Goal: Find specific page/section: Find specific page/section

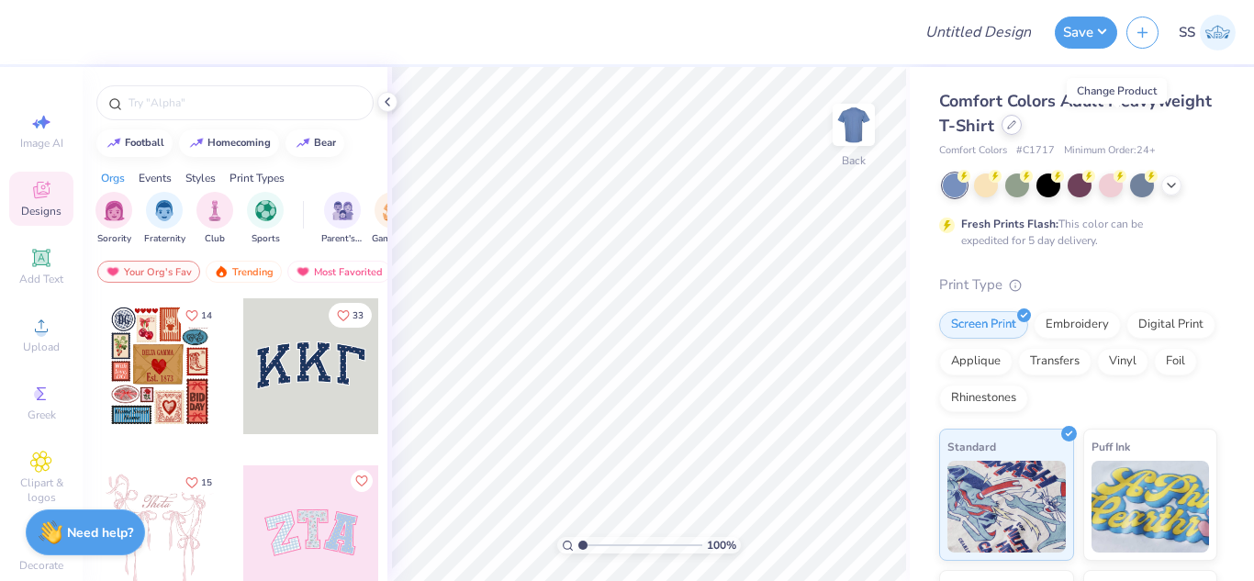
click at [1022, 129] on div at bounding box center [1012, 125] width 20 height 20
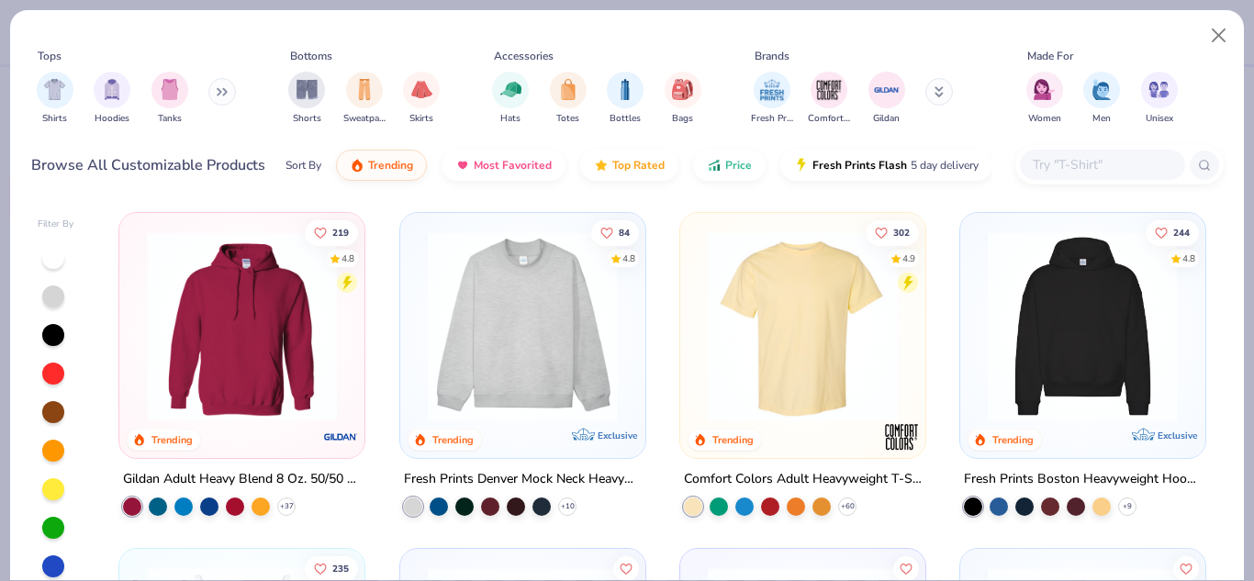
click at [1061, 159] on input "text" at bounding box center [1101, 164] width 141 height 21
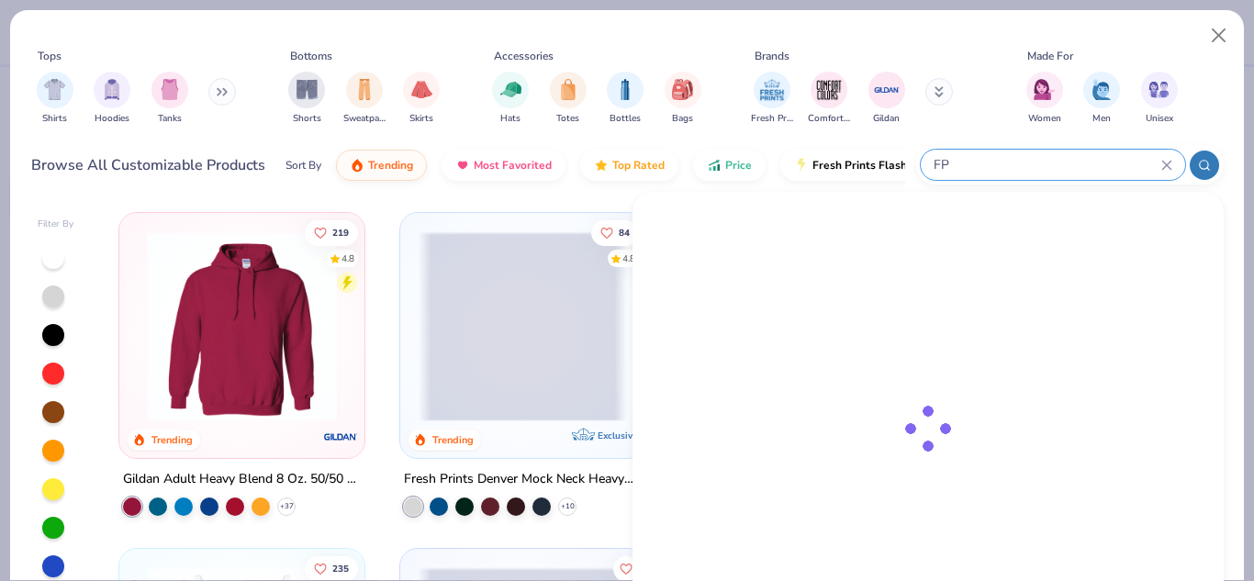
type input "FP"
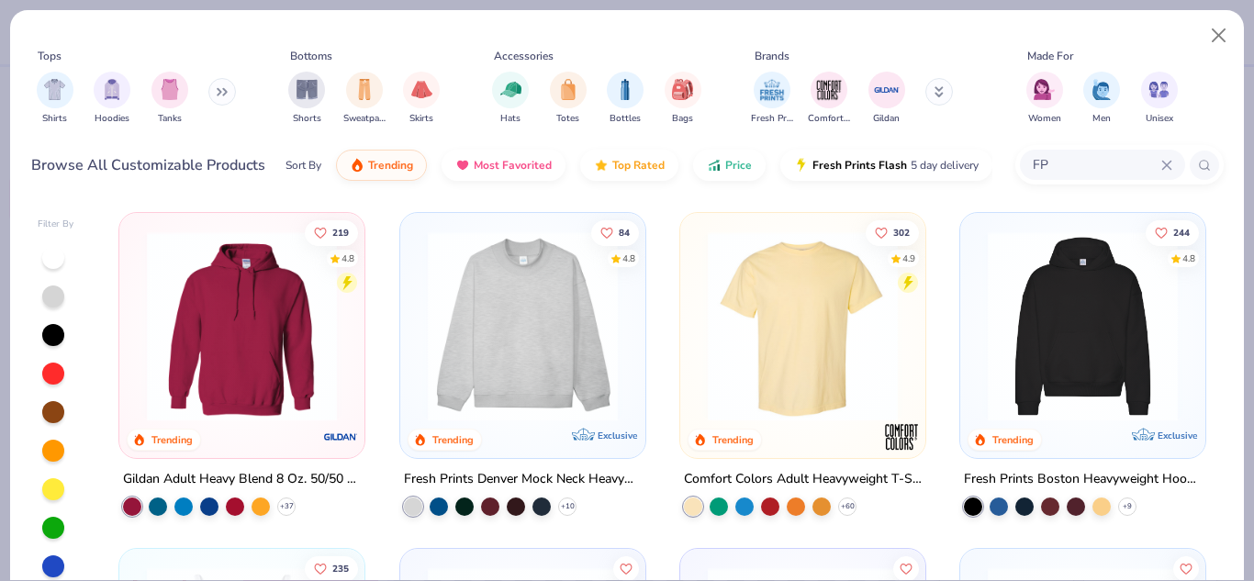
click at [499, 339] on img at bounding box center [523, 326] width 208 height 190
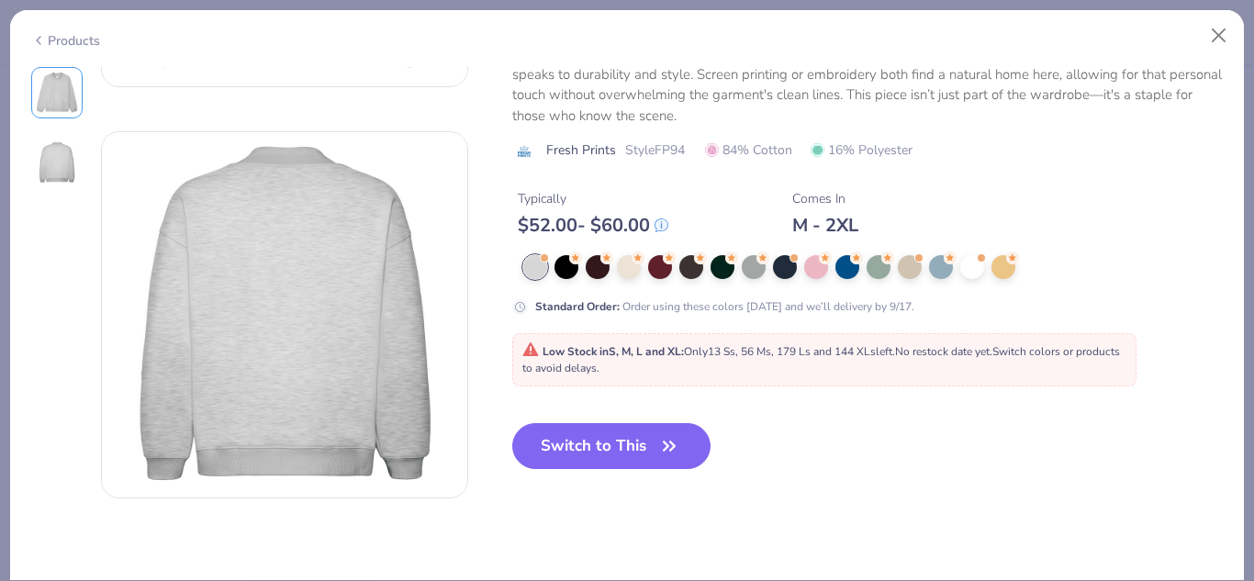
scroll to position [342, 0]
